Goal: Check status: Check status

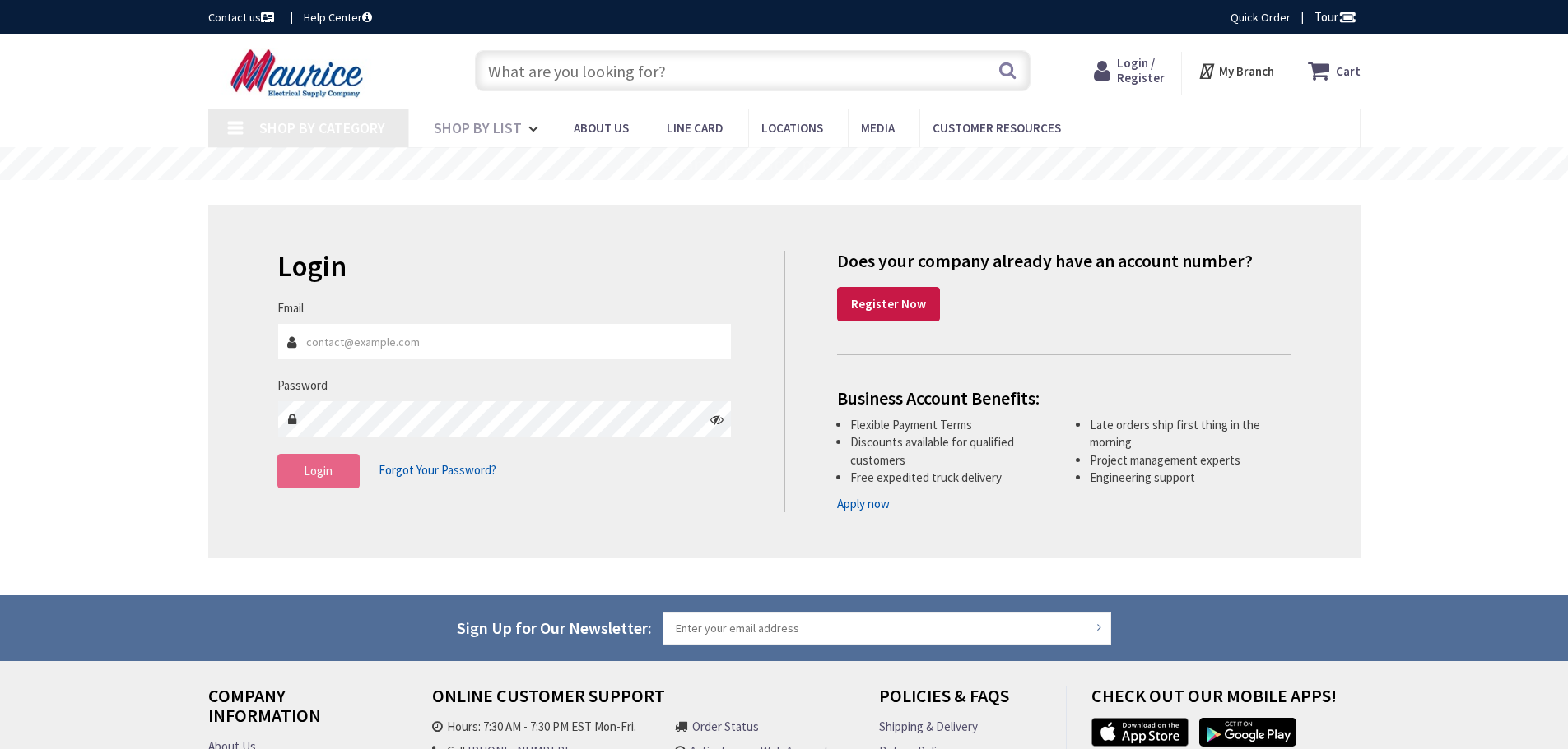
type input "[EMAIL_ADDRESS][DOMAIN_NAME]"
click at [317, 477] on span "Login" at bounding box center [317, 471] width 29 height 16
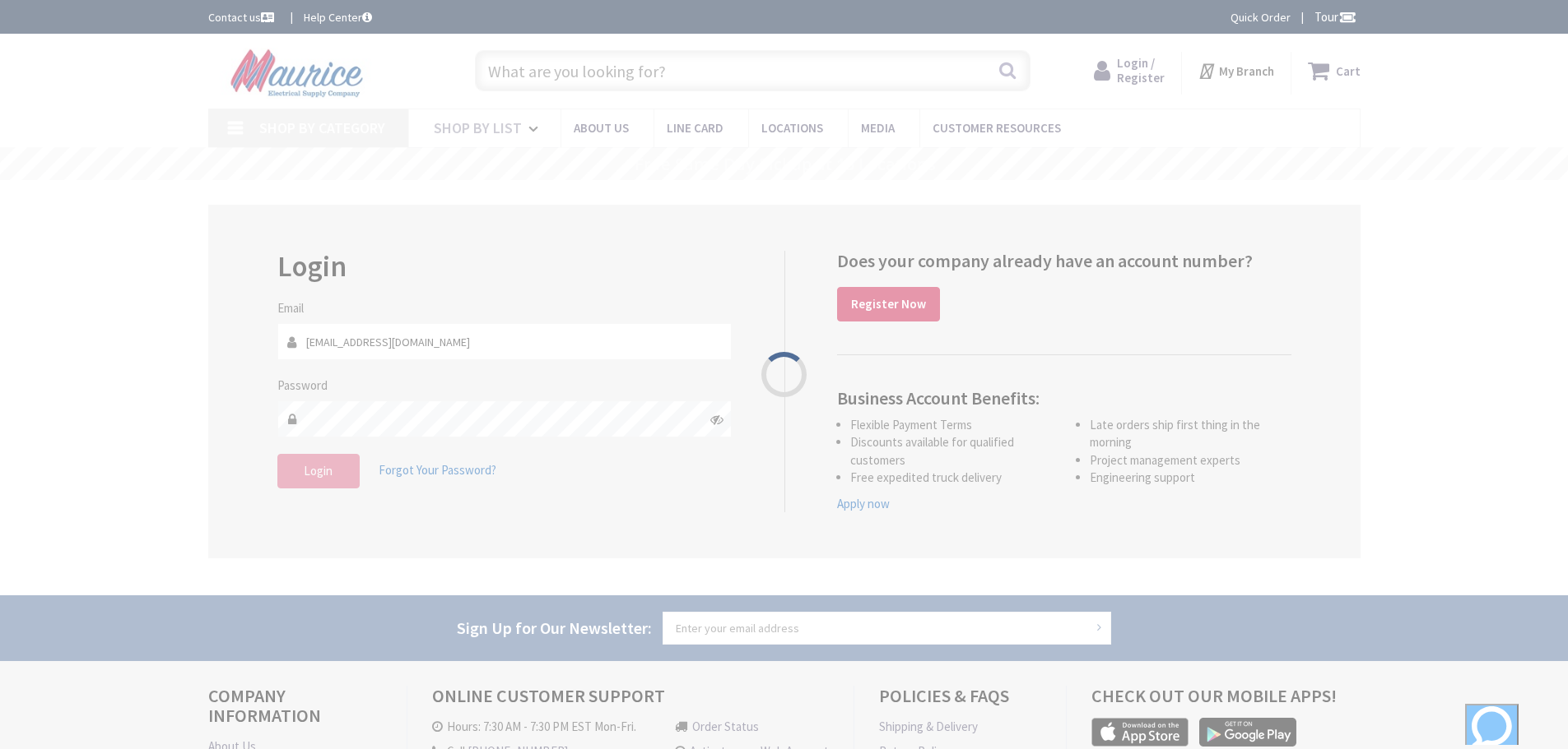
type input "[STREET_ADDRESS]"
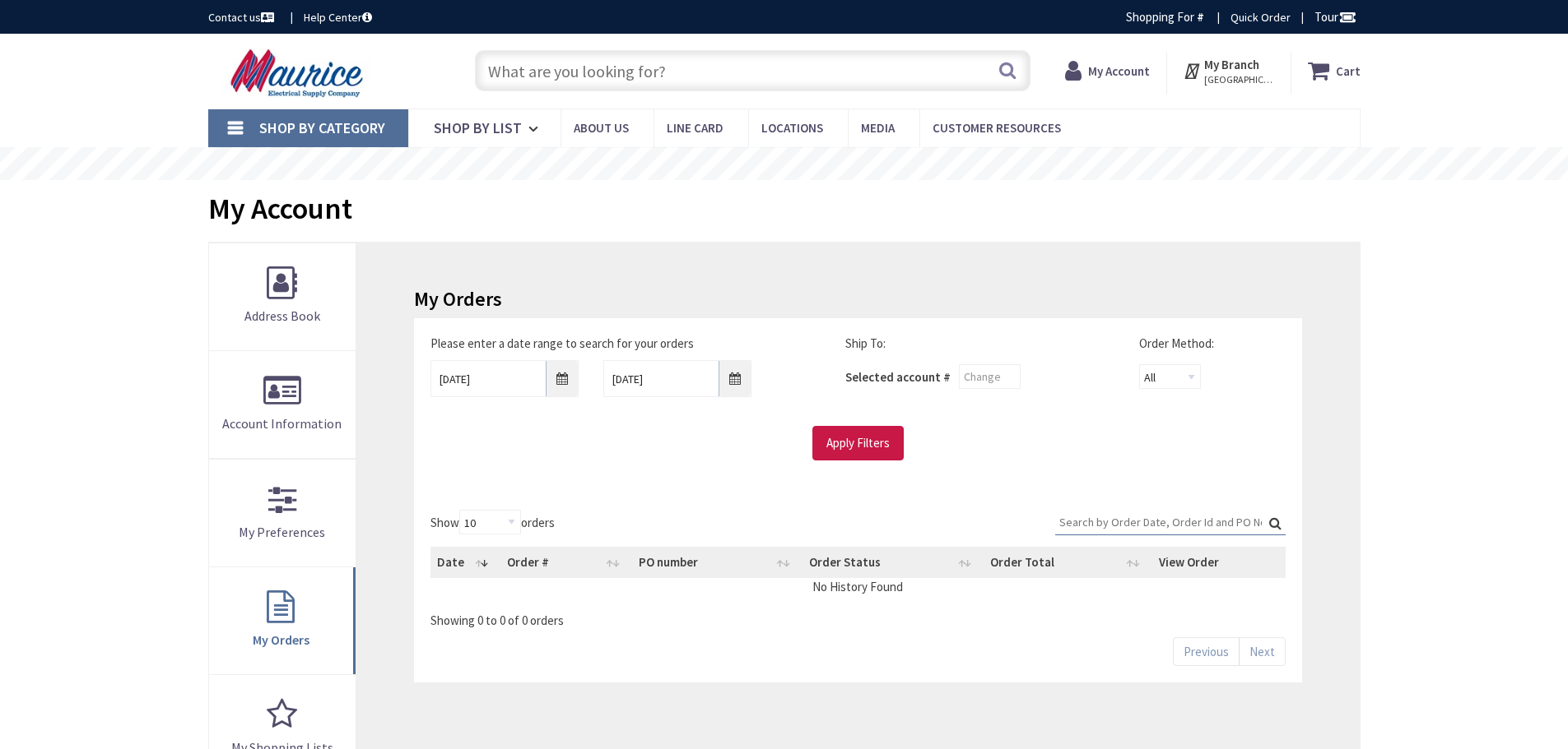
drag, startPoint x: 0, startPoint y: 0, endPoint x: 85, endPoint y: 438, distance: 446.2
click at [85, 438] on div "Skip to Content Toggle Nav Search Cart My Cart Close" at bounding box center [784, 690] width 1568 height 1313
click at [560, 375] on input "[DATE]" at bounding box center [504, 379] width 148 height 37
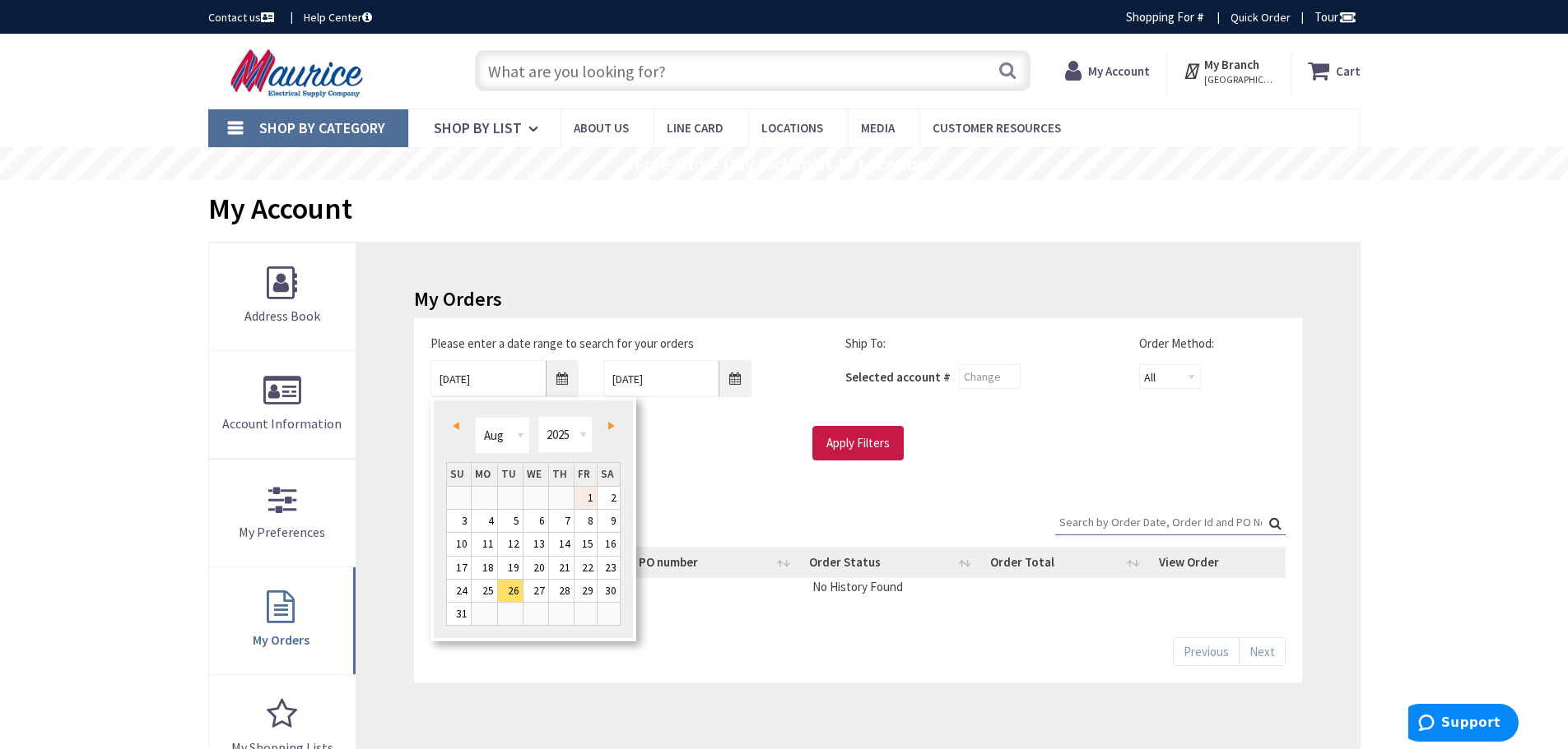
click at [584, 496] on link "1" at bounding box center [585, 498] width 23 height 23
type input "[DATE]"
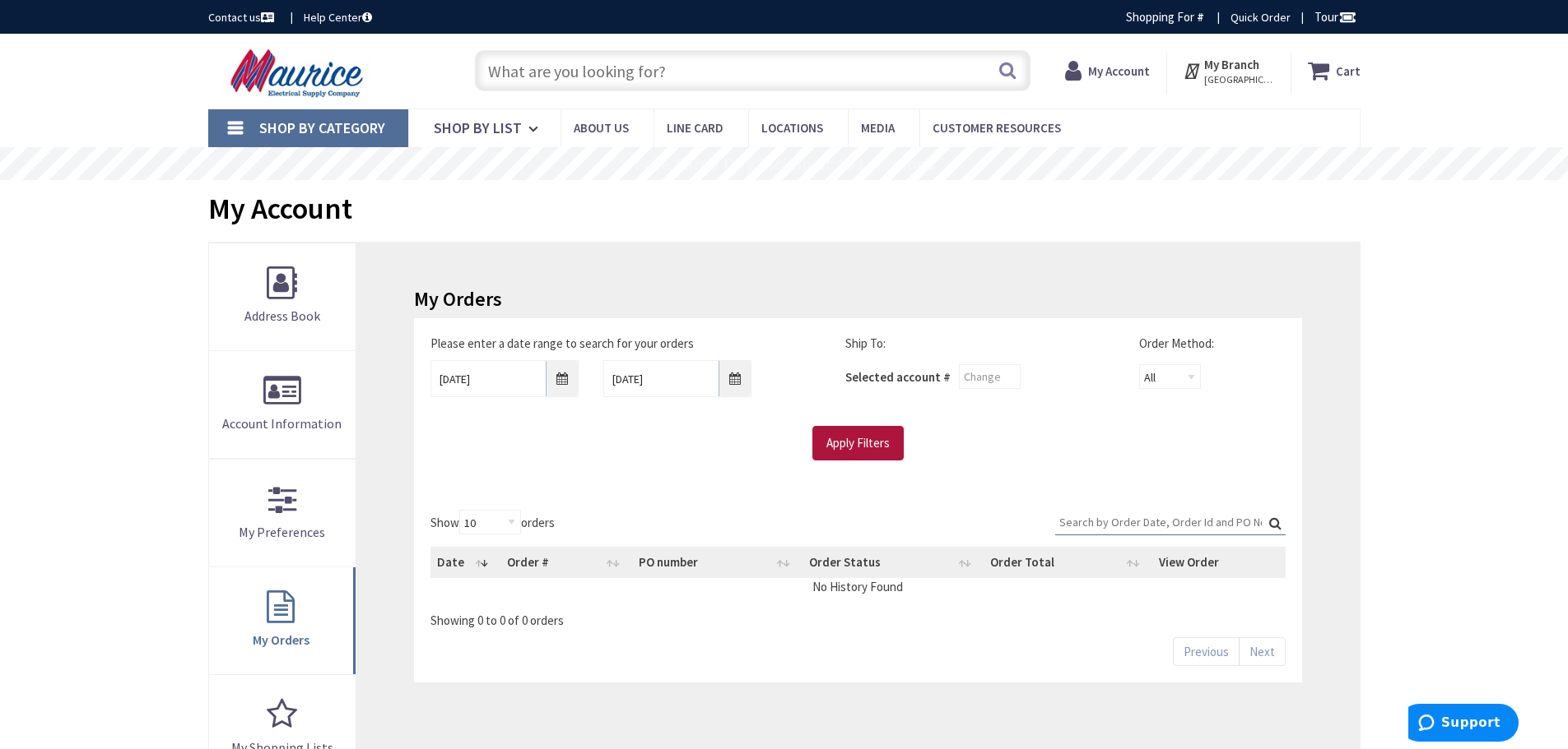
click at [836, 436] on input "Apply Filters" at bounding box center [858, 444] width 91 height 35
